Goal: Task Accomplishment & Management: Use online tool/utility

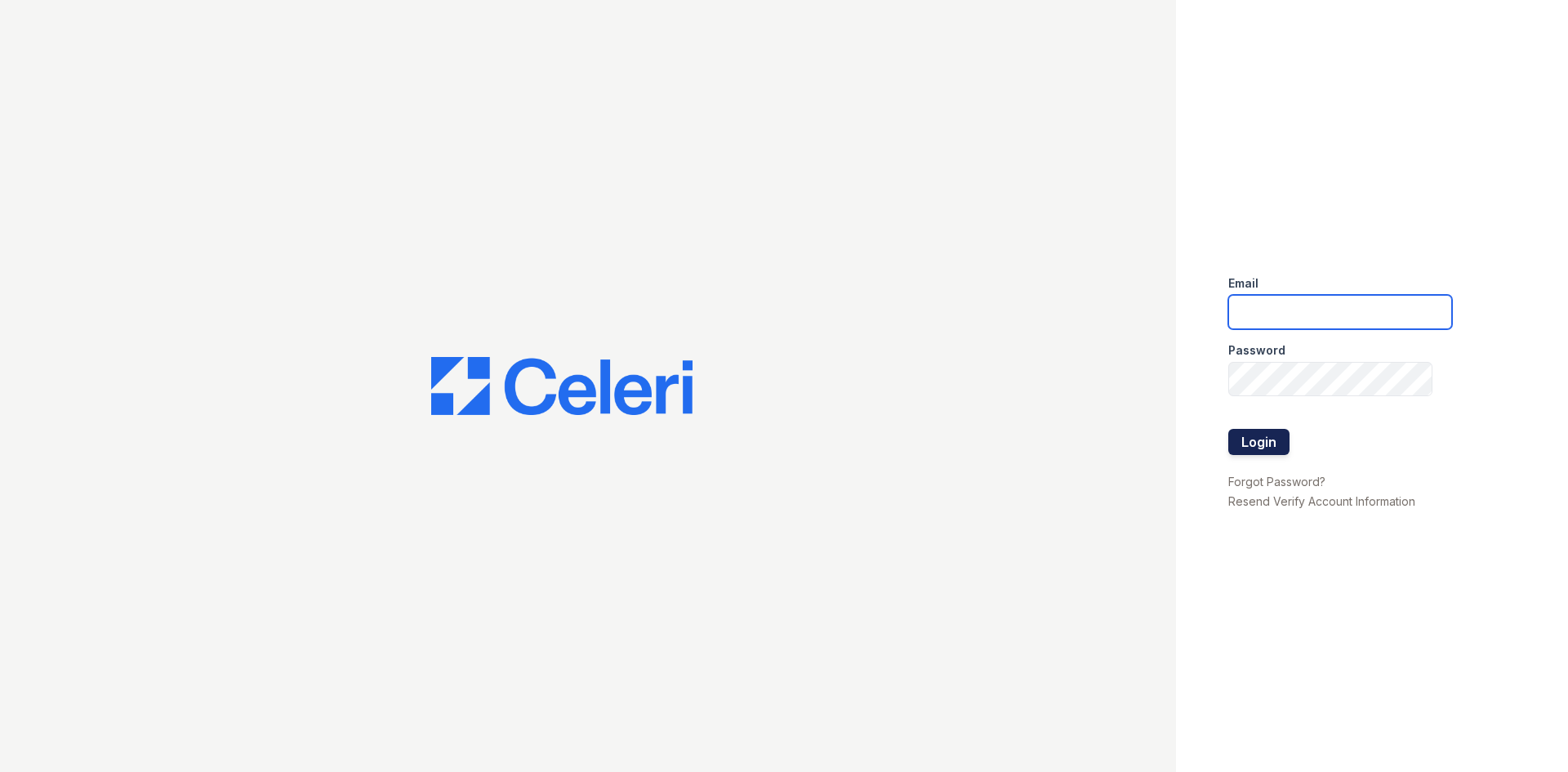
type input "renewvirginiabeach@trinity-pm.com"
click at [1260, 453] on button "Login" at bounding box center [1259, 441] width 62 height 26
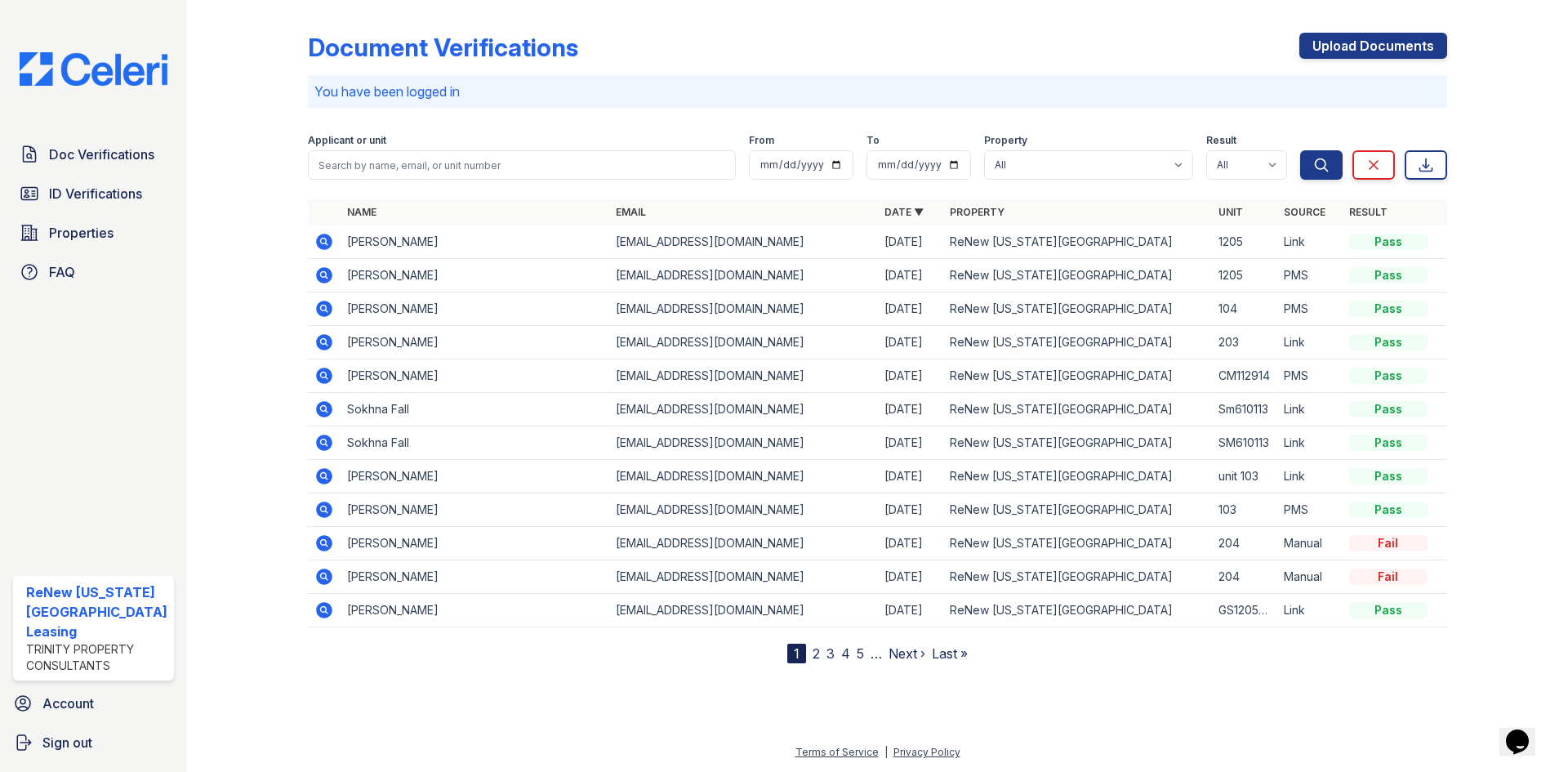
click at [319, 277] on icon at bounding box center [324, 275] width 17 height 17
click at [324, 241] on icon at bounding box center [323, 241] width 4 height 4
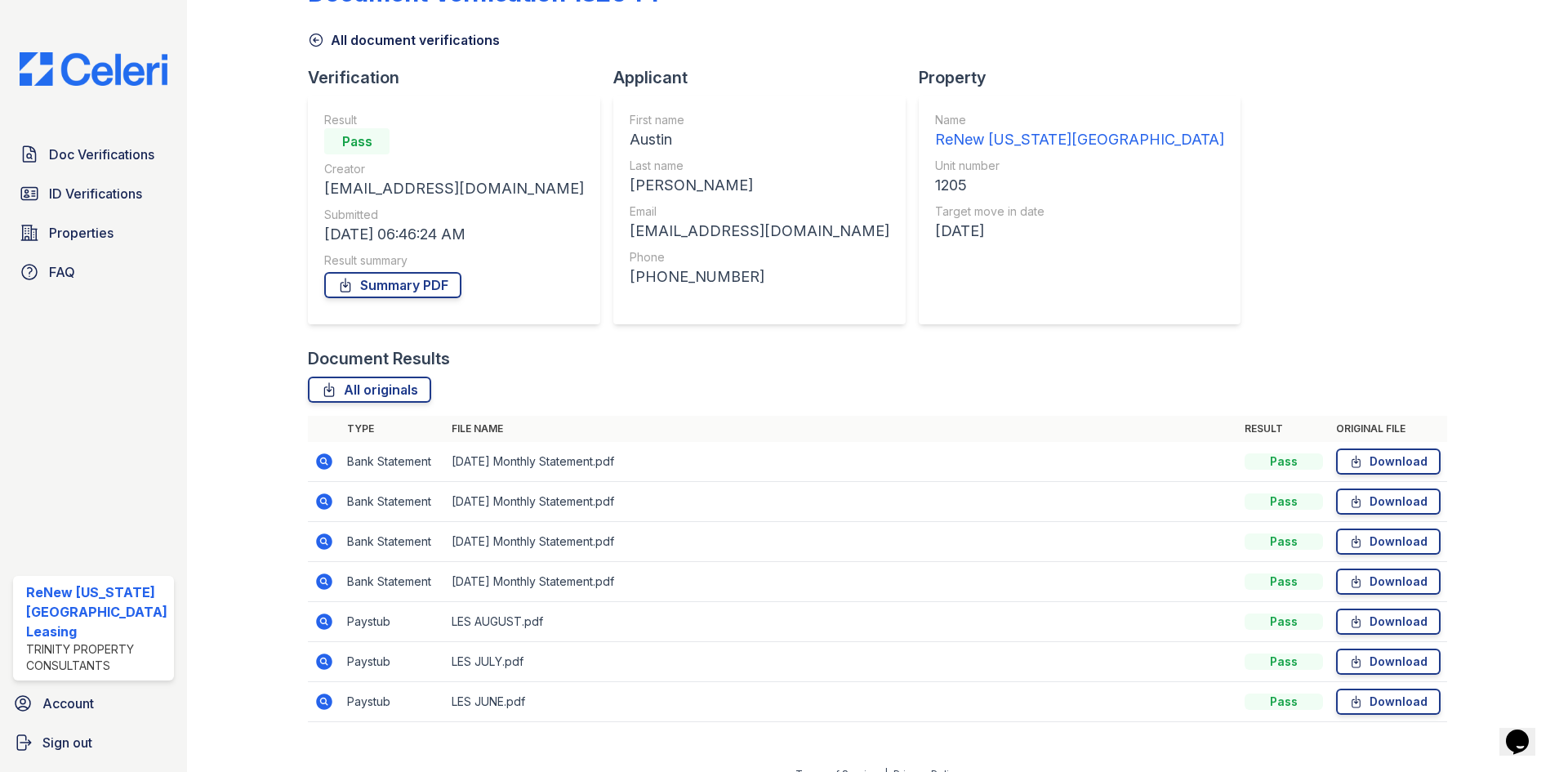
scroll to position [76, 0]
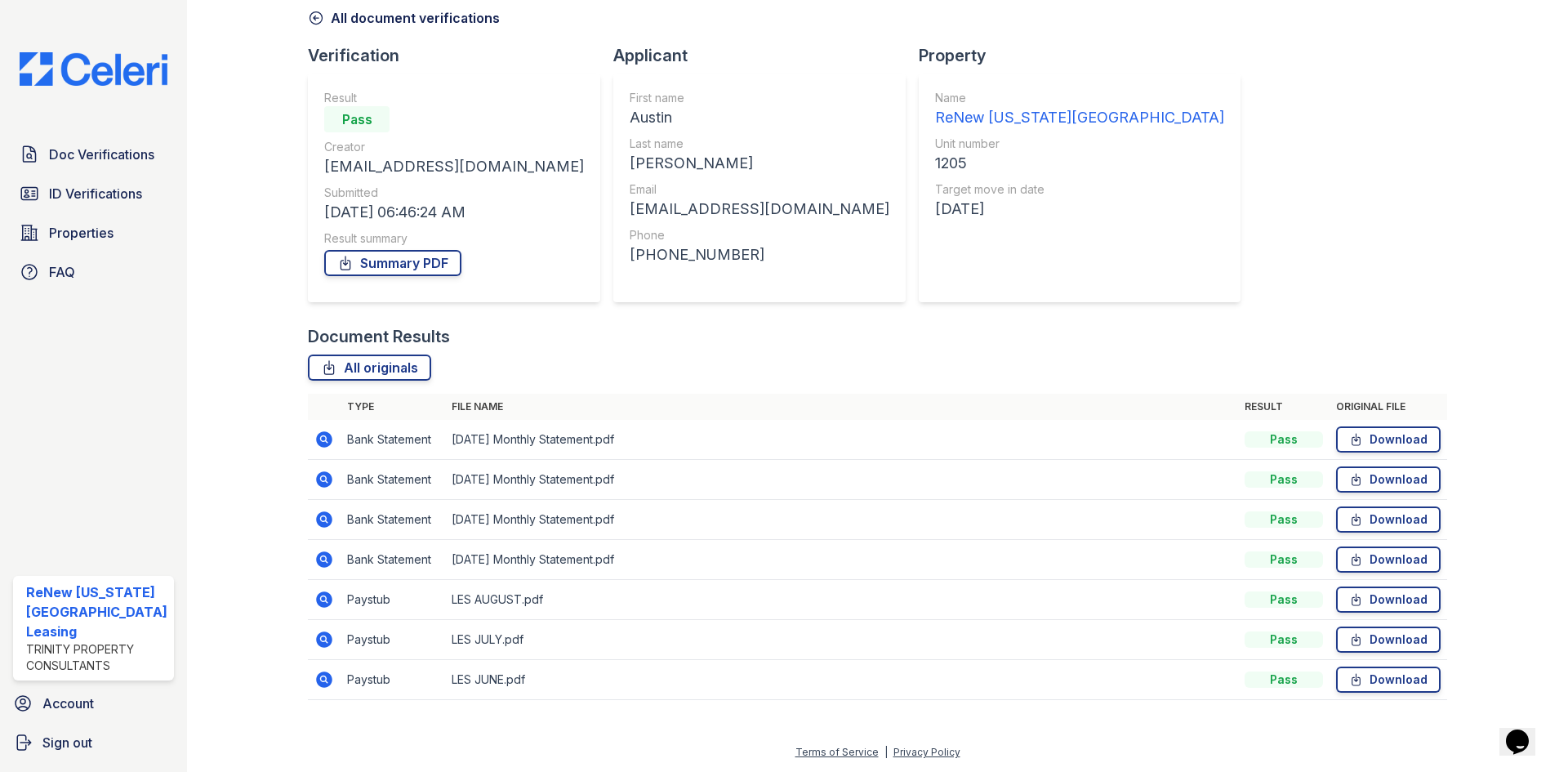
click at [316, 604] on icon at bounding box center [324, 599] width 17 height 17
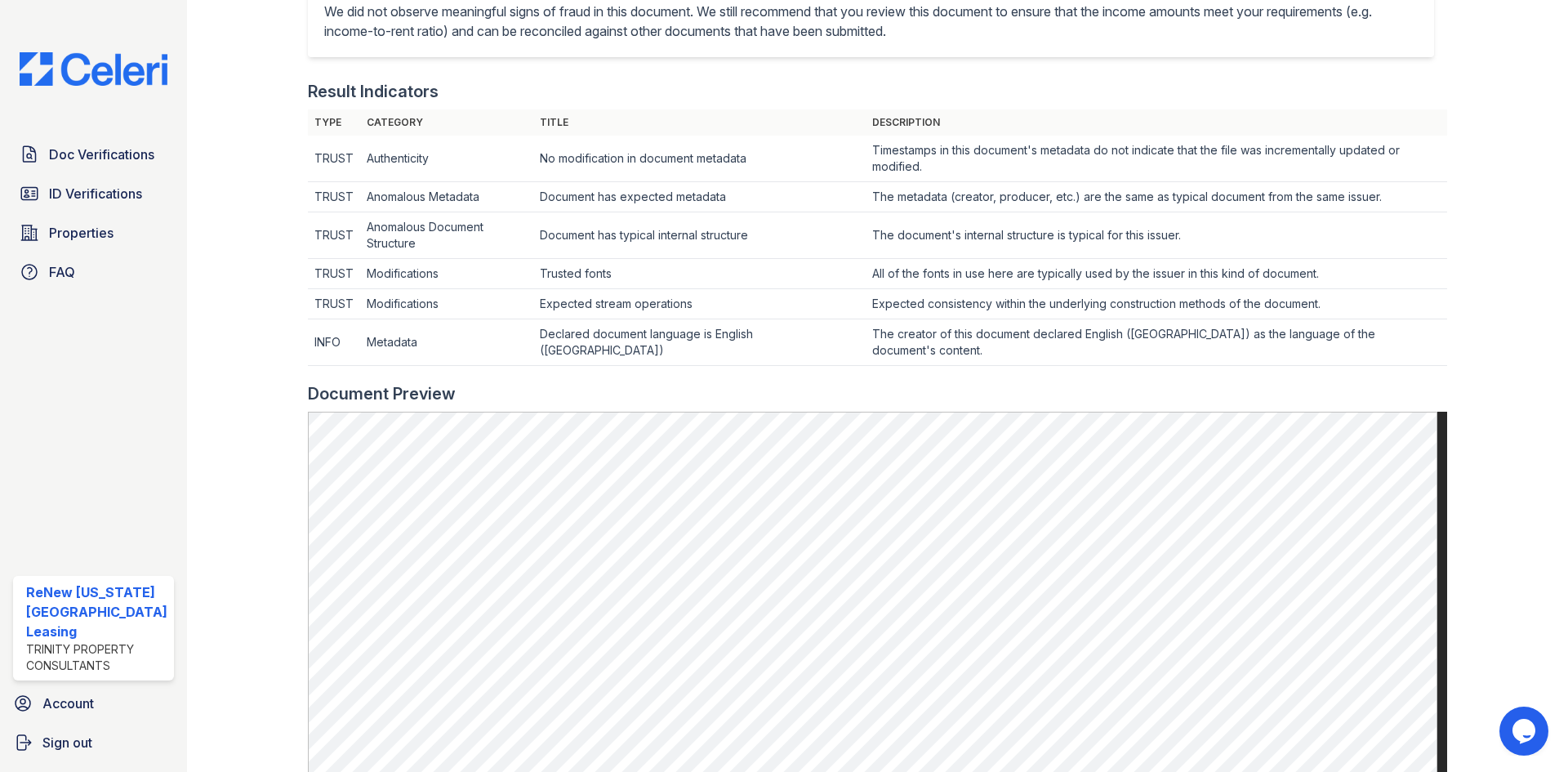
scroll to position [654, 0]
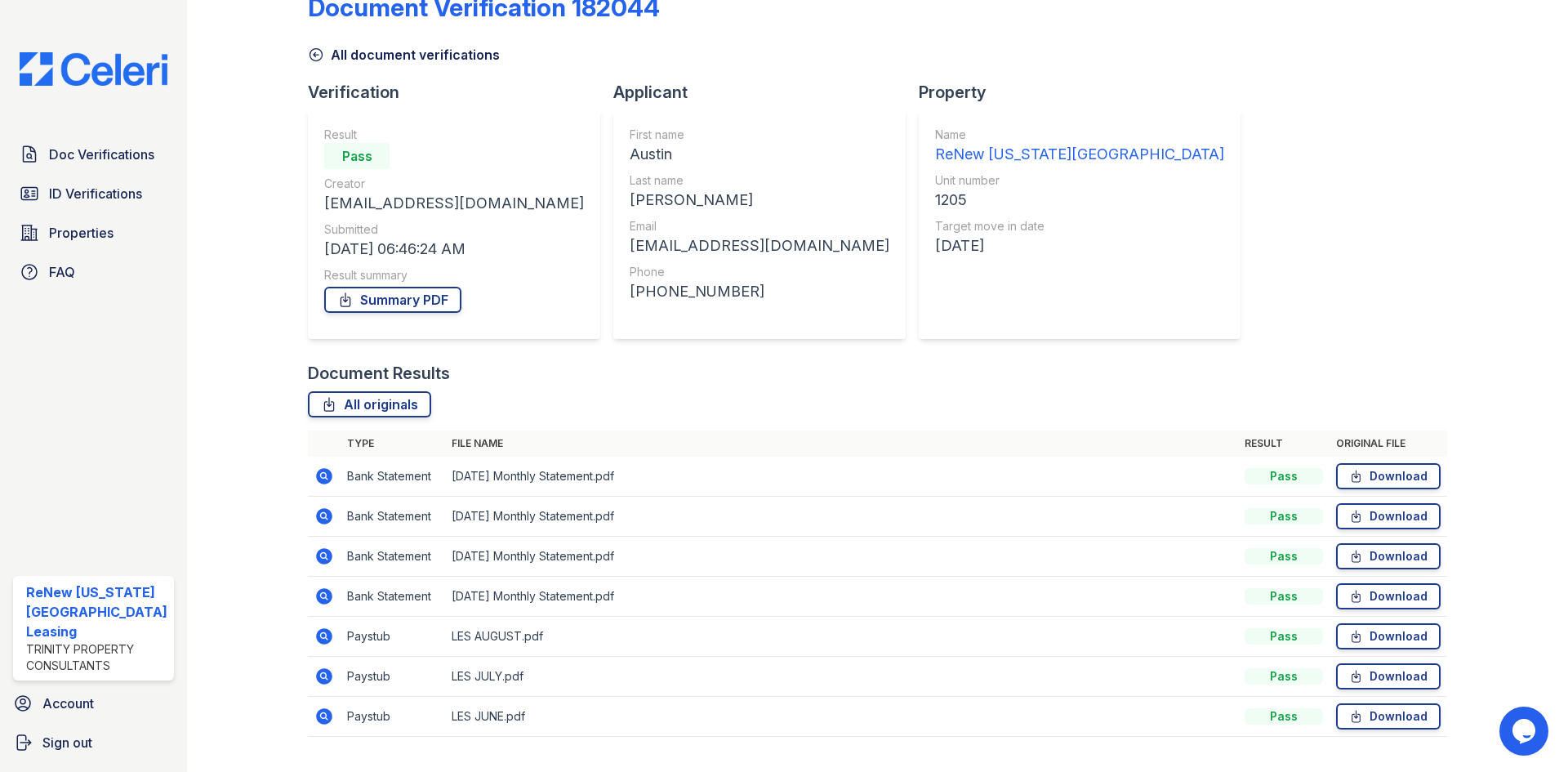
scroll to position [76, 0]
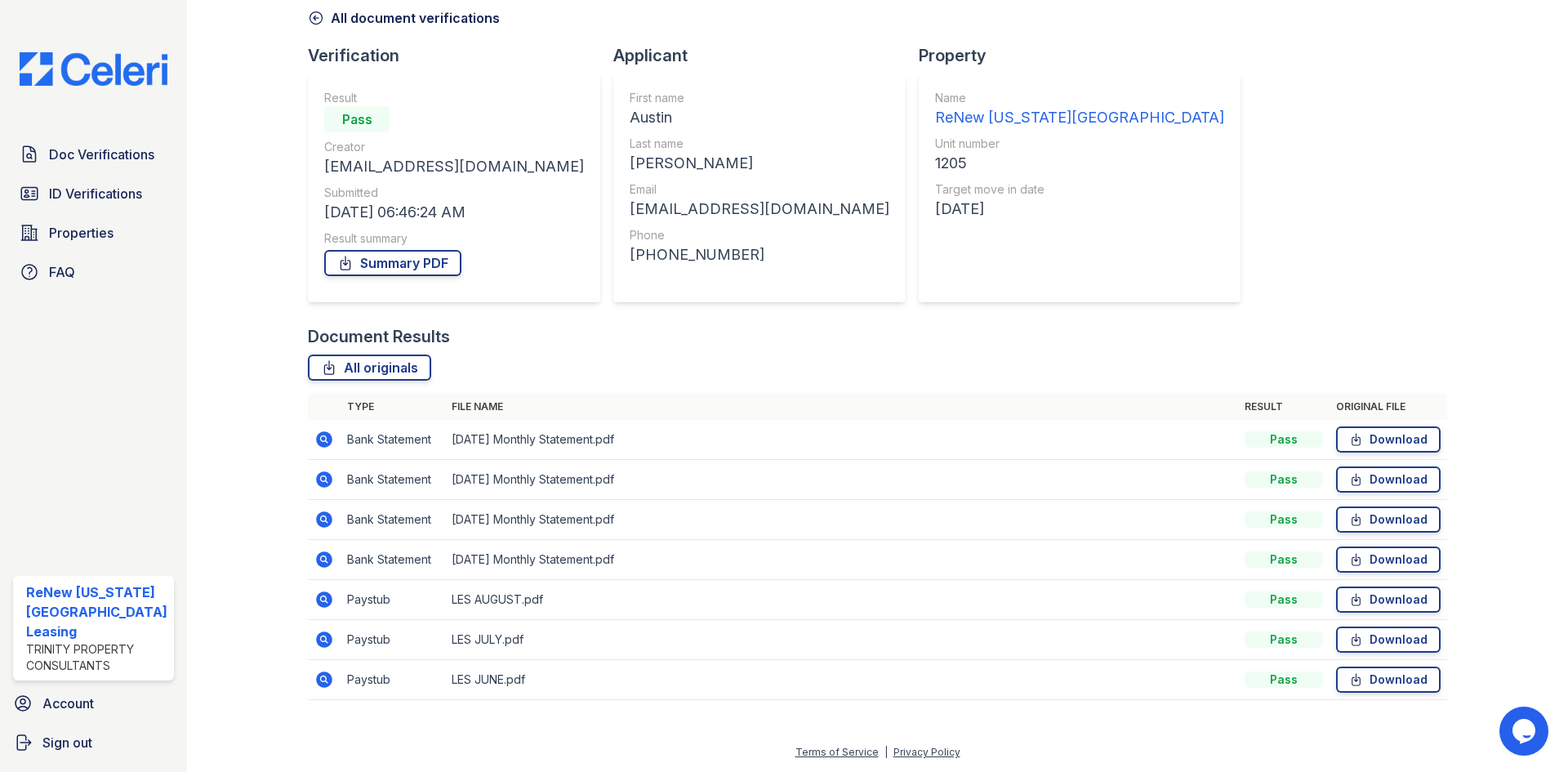
click at [328, 600] on icon at bounding box center [324, 599] width 17 height 17
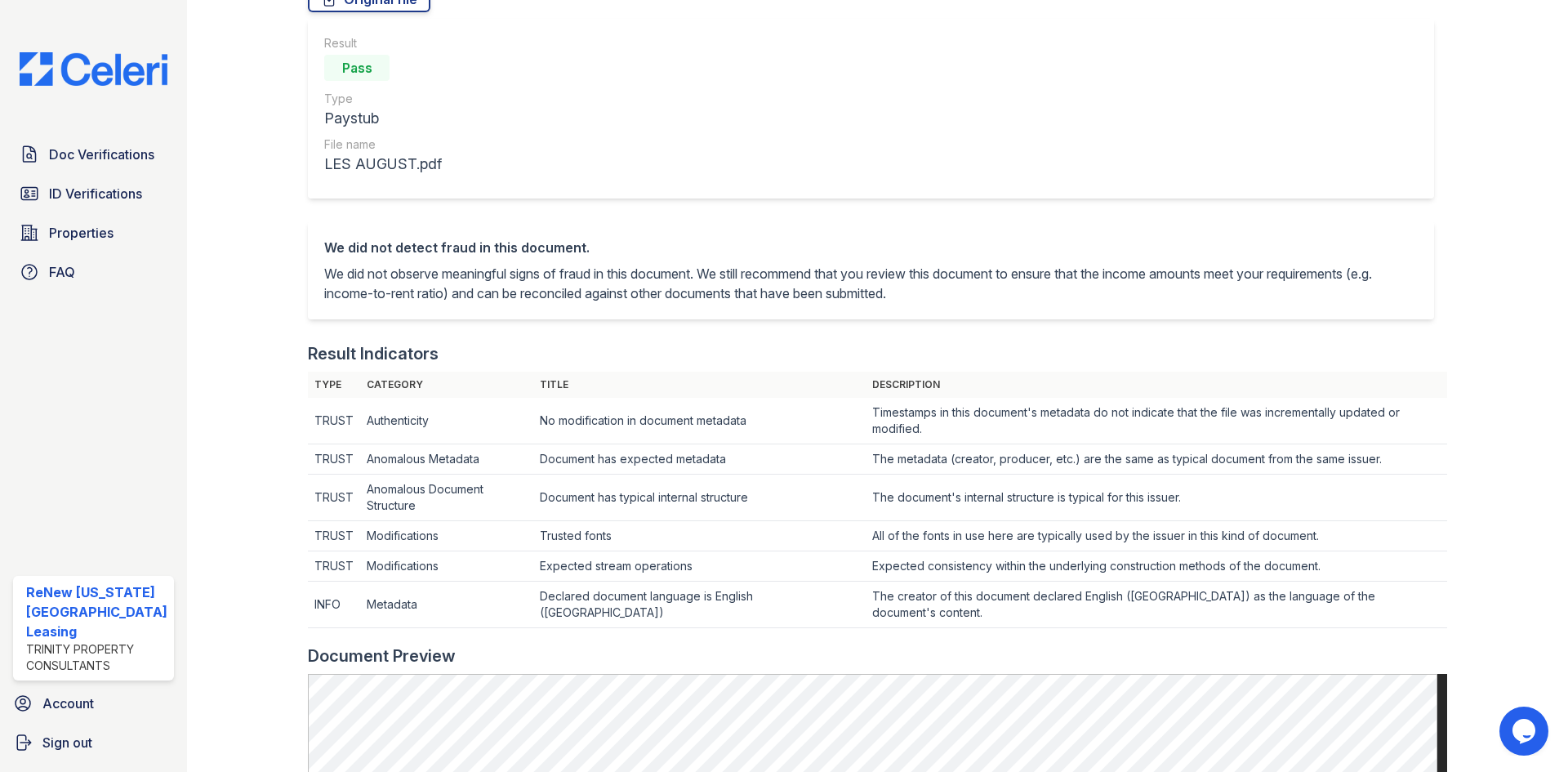
scroll to position [163, 0]
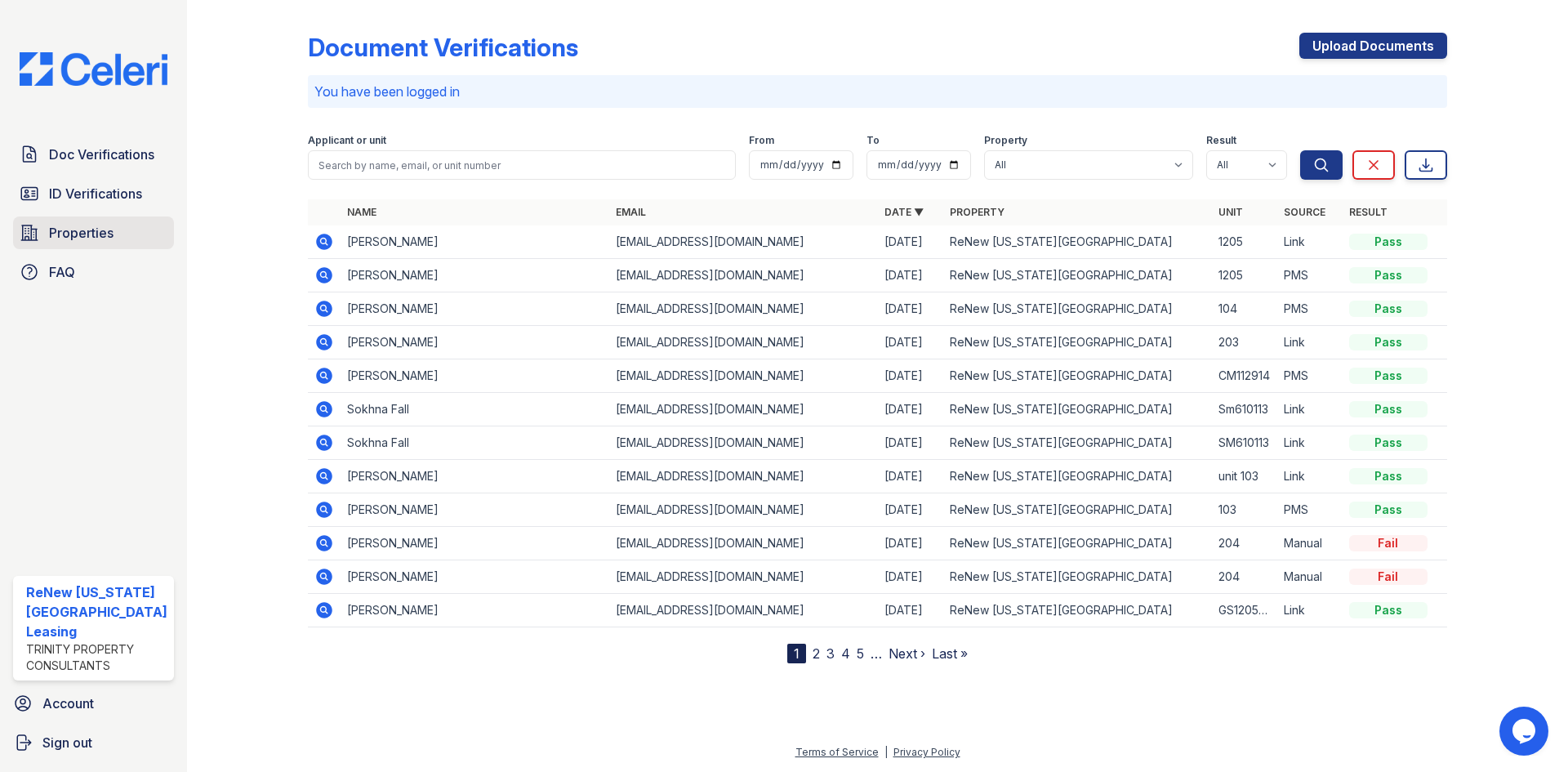
click at [83, 230] on span "Properties" at bounding box center [81, 233] width 65 height 20
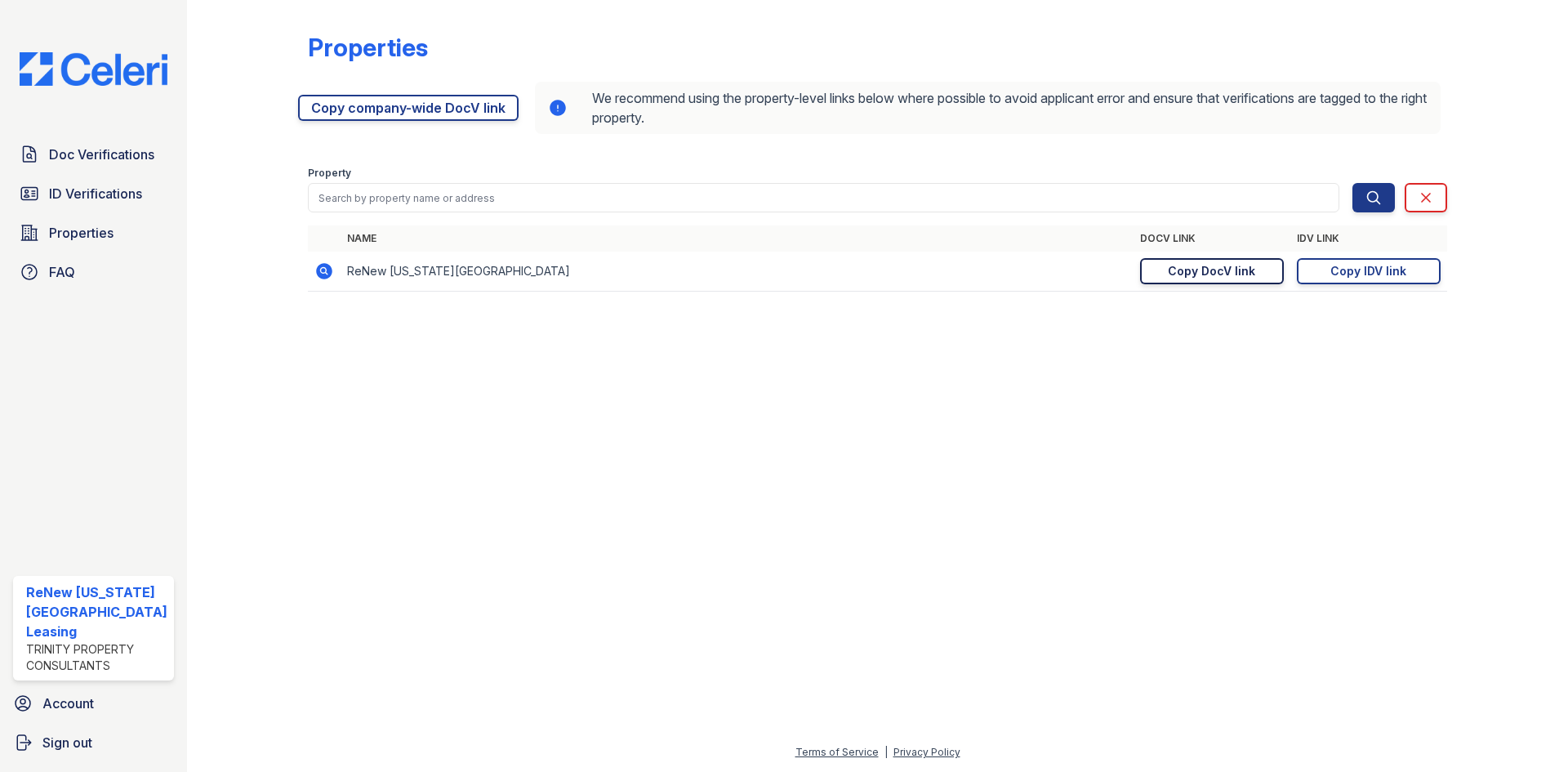
drag, startPoint x: 1245, startPoint y: 269, endPoint x: 1238, endPoint y: 264, distance: 8.6
click at [1245, 269] on div "Copy DocV link" at bounding box center [1211, 271] width 87 height 17
click at [1225, 283] on link "Copy DocV link Copy link" at bounding box center [1211, 271] width 144 height 26
